Goal: Task Accomplishment & Management: Use online tool/utility

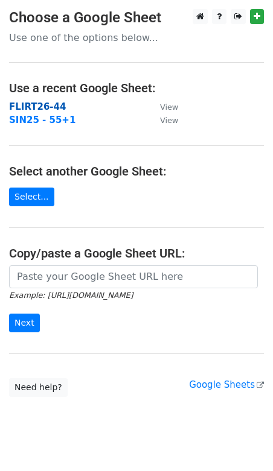
click at [36, 106] on strong "FLIRT26-44" at bounding box center [37, 106] width 57 height 11
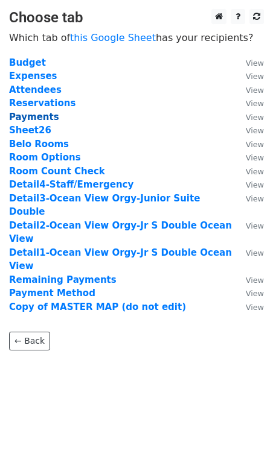
click at [36, 116] on strong "Payments" at bounding box center [34, 117] width 50 height 11
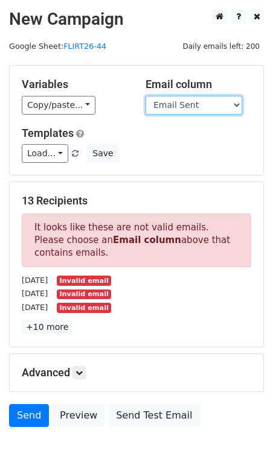
click at [173, 112] on select "Guest Date Type Method AmountDue AmountPaid TransactionFeeOverride TransactionF…" at bounding box center [193, 105] width 96 height 19
select select "Recipient"
click at [145, 96] on select "Guest Date Type Method AmountDue AmountPaid TransactionFeeOverride TransactionF…" at bounding box center [193, 105] width 96 height 19
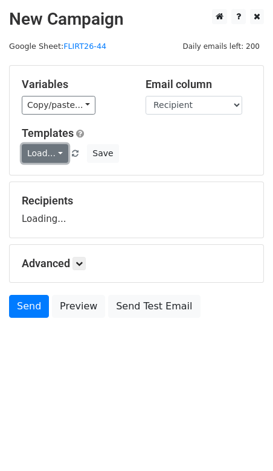
click at [58, 151] on link "Load..." at bounding box center [45, 153] width 46 height 19
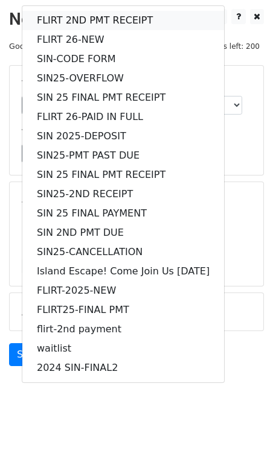
click at [83, 17] on link "FLIRT 2ND PMT RECEIPT" at bounding box center [122, 20] width 201 height 19
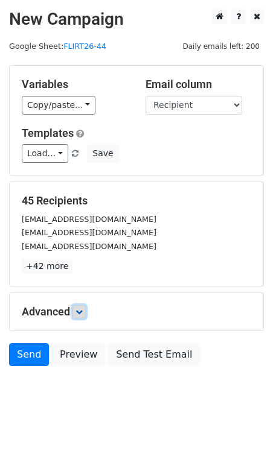
click at [83, 308] on icon at bounding box center [78, 311] width 7 height 7
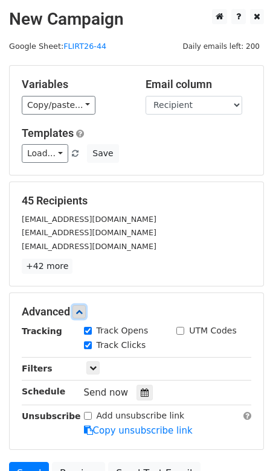
scroll to position [111, 0]
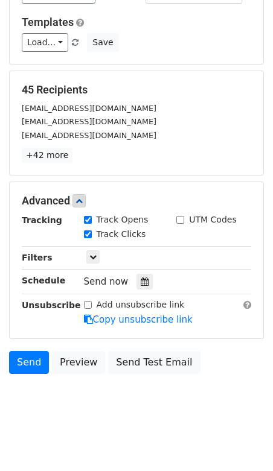
click at [95, 261] on div "Tracking Track Opens UTM Codes Track Clicks Filters Only include spreadsheet ro…" at bounding box center [136, 269] width 229 height 113
click at [92, 255] on icon at bounding box center [92, 256] width 7 height 7
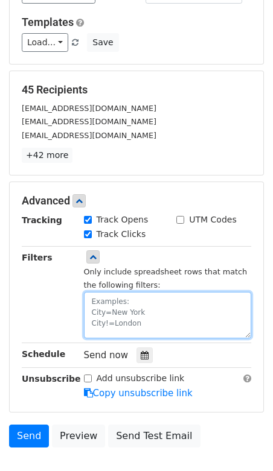
click at [118, 305] on textarea at bounding box center [168, 315] width 168 height 46
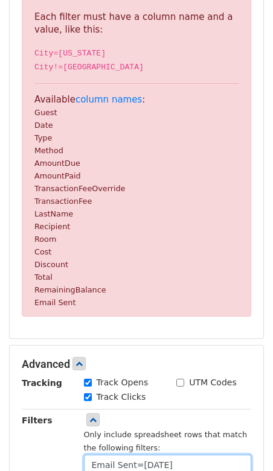
scroll to position [137, 0]
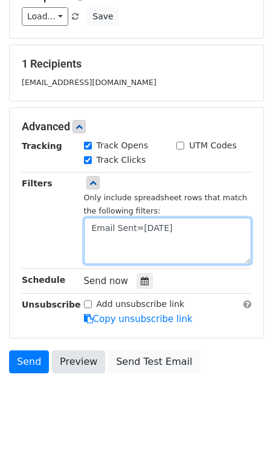
type textarea "Email Sent=09.27.25"
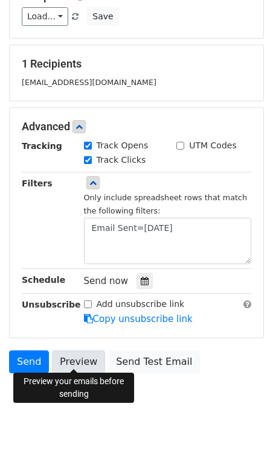
click at [75, 354] on link "Preview" at bounding box center [78, 361] width 53 height 23
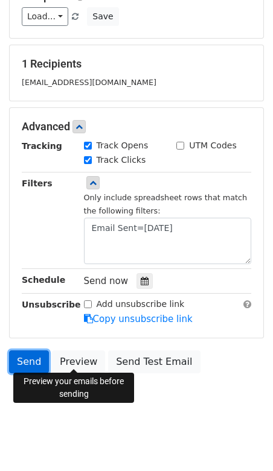
click at [28, 360] on link "Send" at bounding box center [29, 361] width 40 height 23
